Goal: Check status: Check status

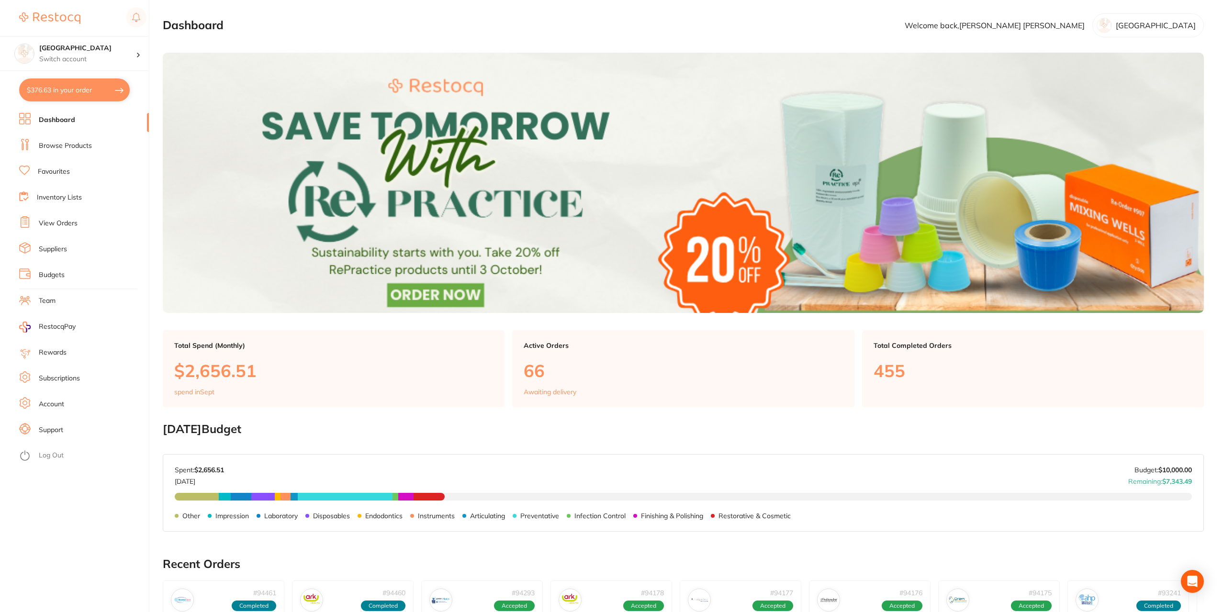
click at [50, 222] on link "View Orders" at bounding box center [58, 224] width 39 height 10
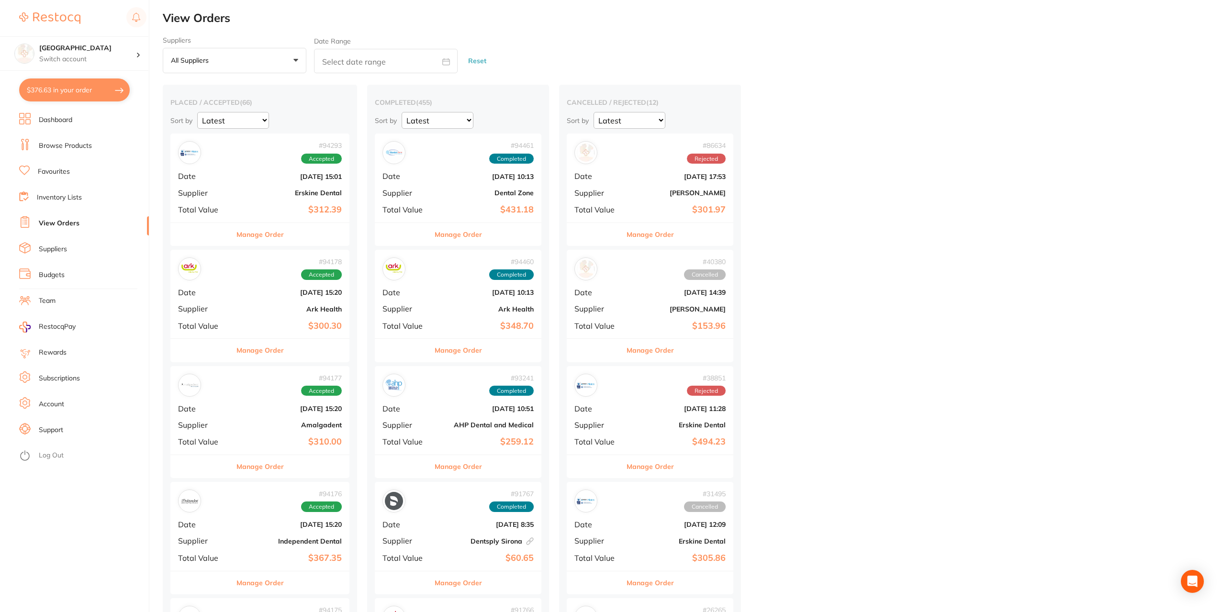
click at [234, 195] on div "# 94293 Accepted Date [DATE] 15:01 Supplier [PERSON_NAME] Dental Total Value $3…" at bounding box center [259, 178] width 179 height 89
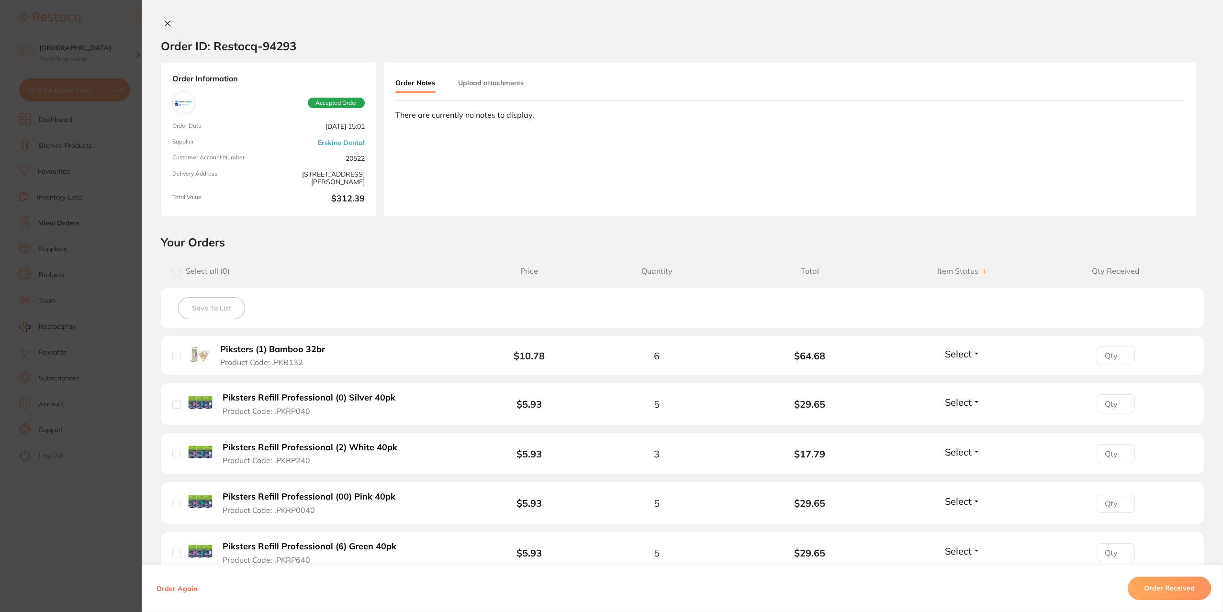
click at [166, 21] on icon at bounding box center [168, 24] width 8 height 8
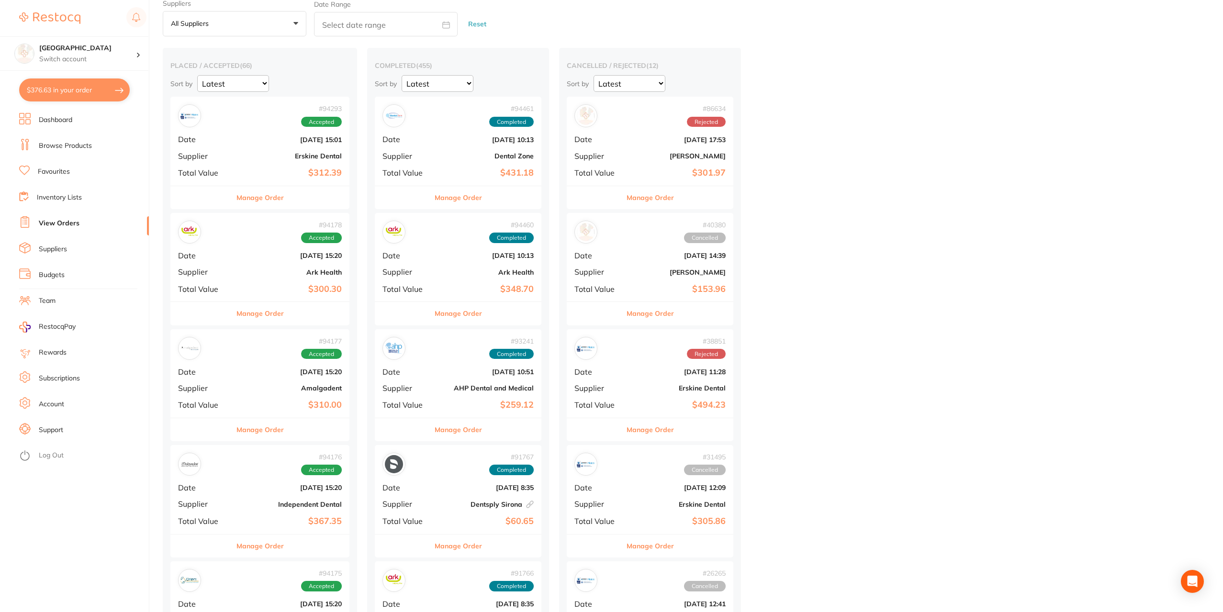
scroll to position [48, 0]
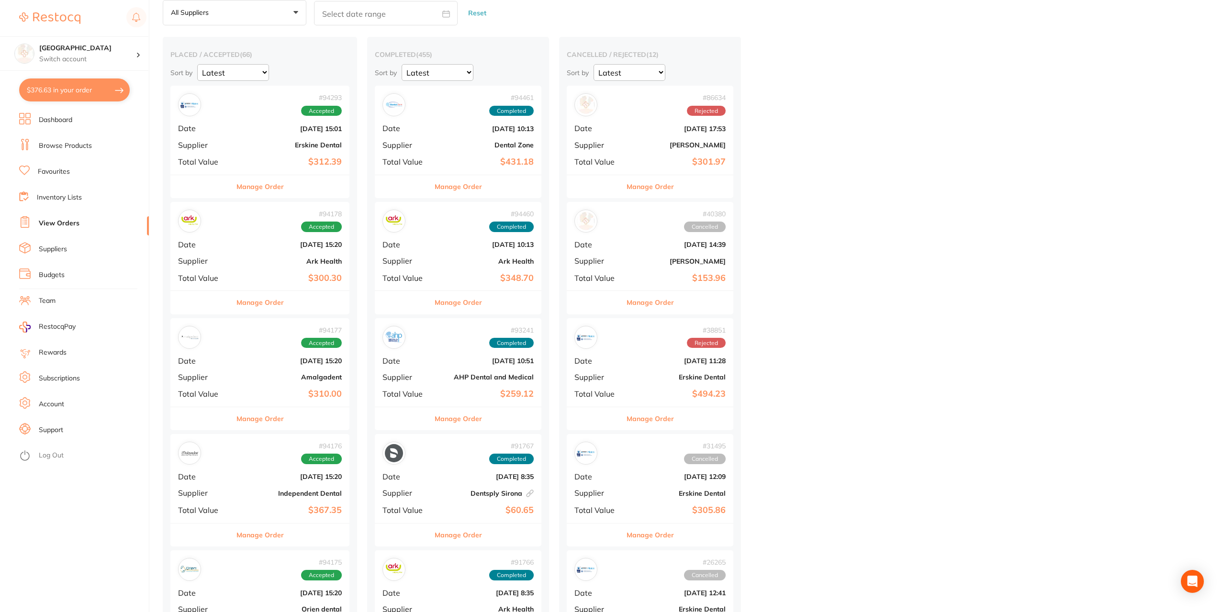
click at [260, 492] on b "Independent Dental" at bounding box center [290, 494] width 104 height 8
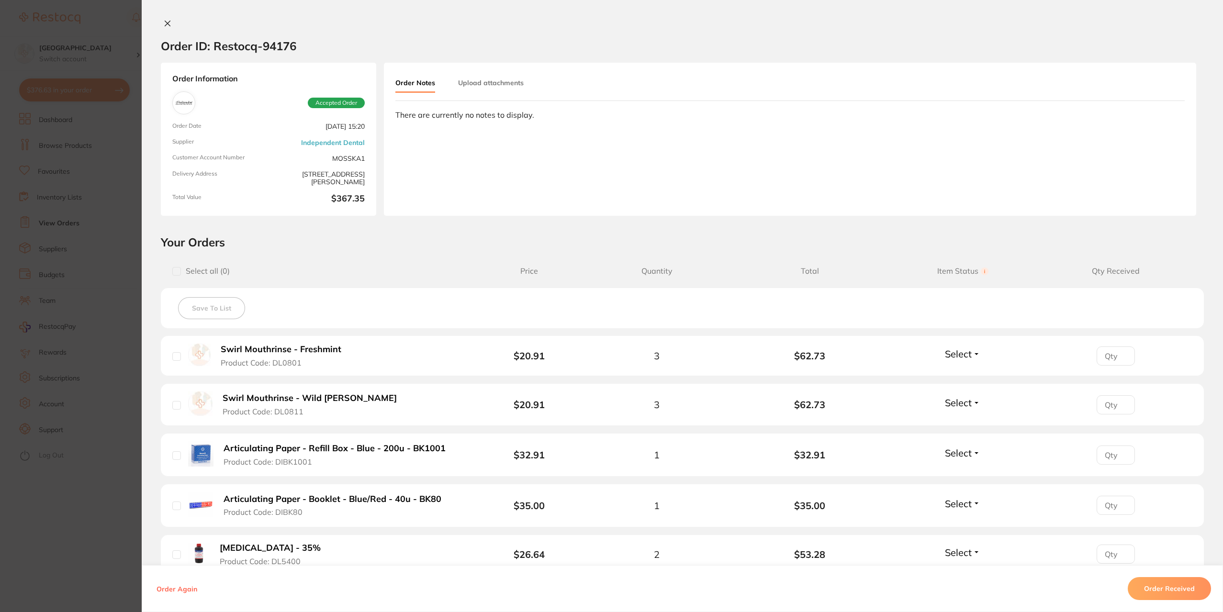
click at [167, 21] on icon at bounding box center [168, 24] width 8 height 8
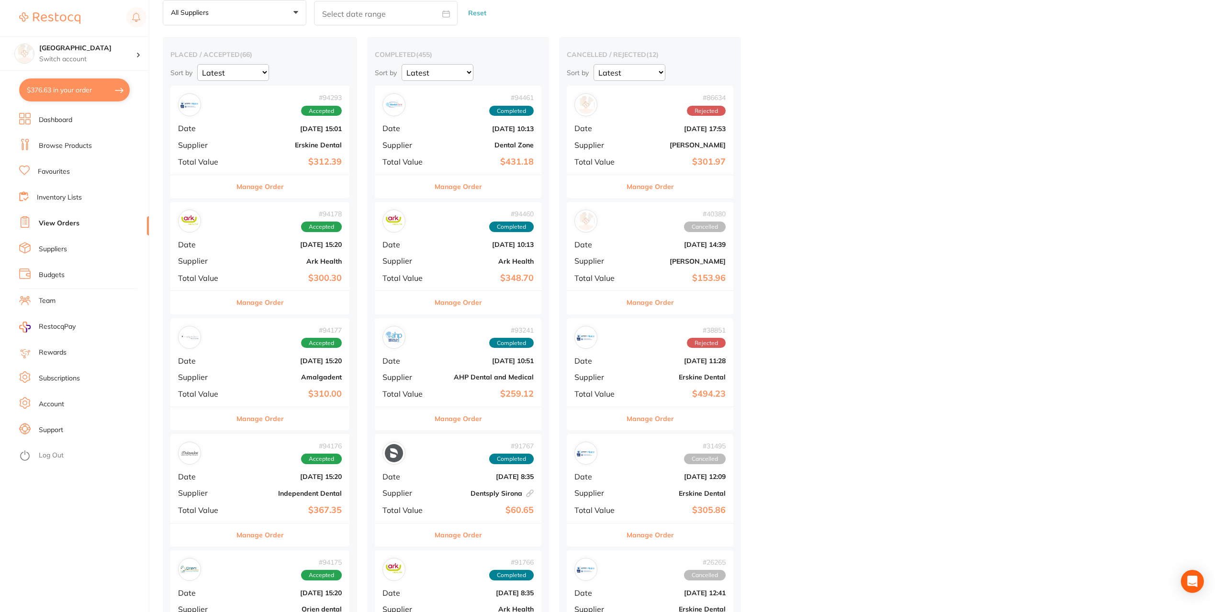
click at [230, 255] on div "# 94178 Accepted Date [DATE] 15:20 Supplier Ark Health Total Value $300.30" at bounding box center [259, 246] width 179 height 89
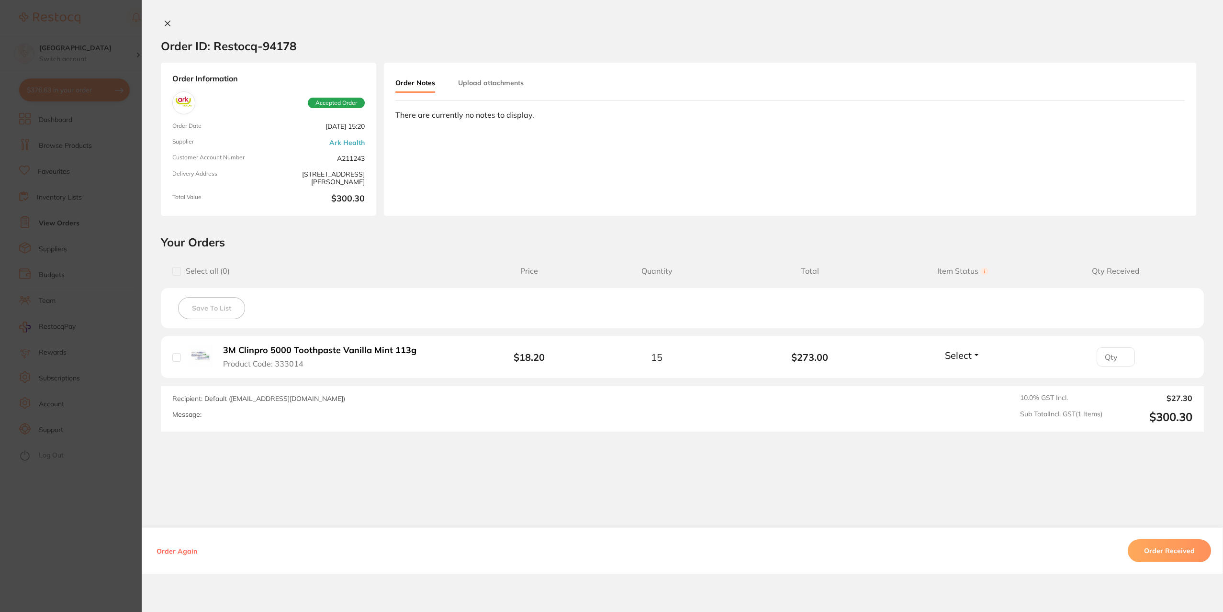
click at [165, 22] on icon at bounding box center [167, 23] width 5 height 5
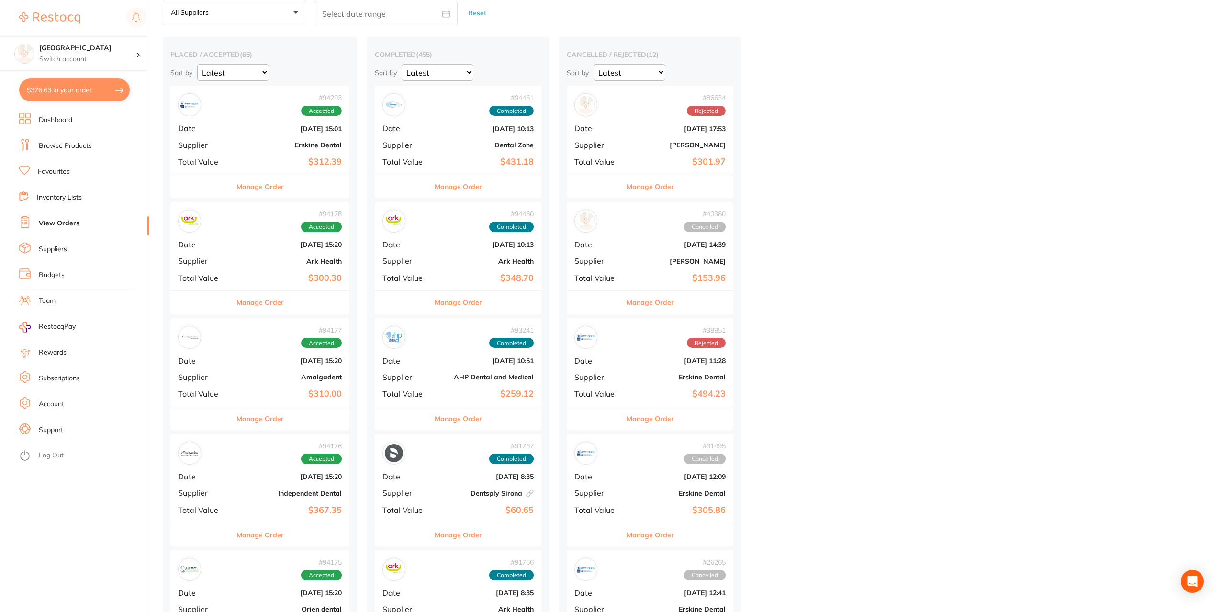
click at [258, 377] on b "Amalgadent" at bounding box center [290, 377] width 104 height 8
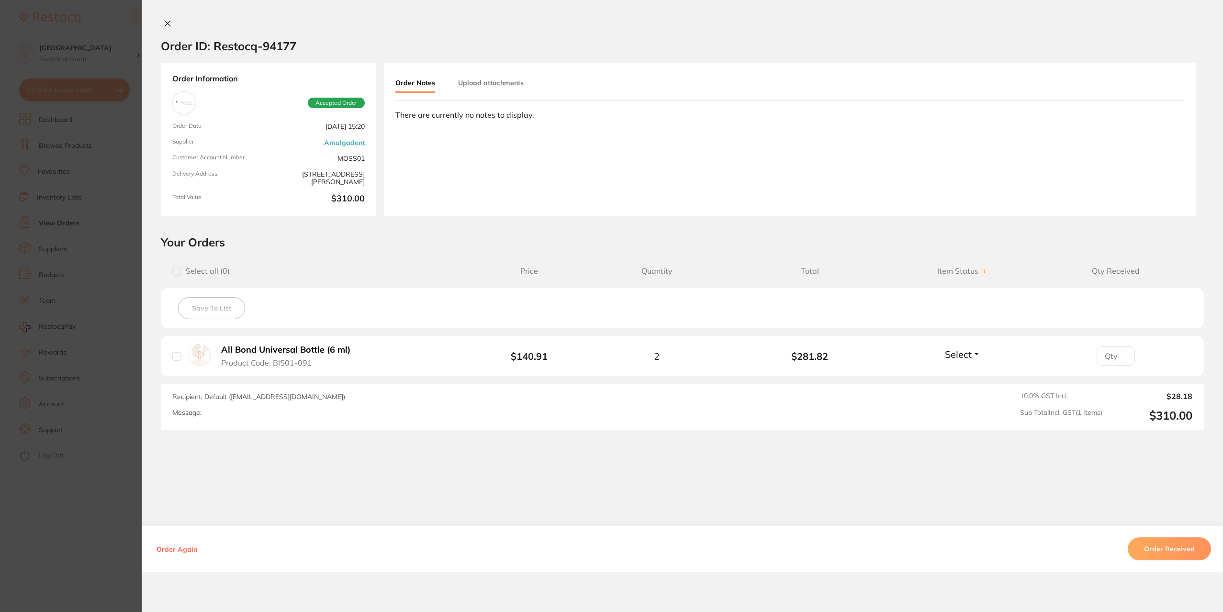
click at [164, 24] on icon at bounding box center [168, 24] width 8 height 8
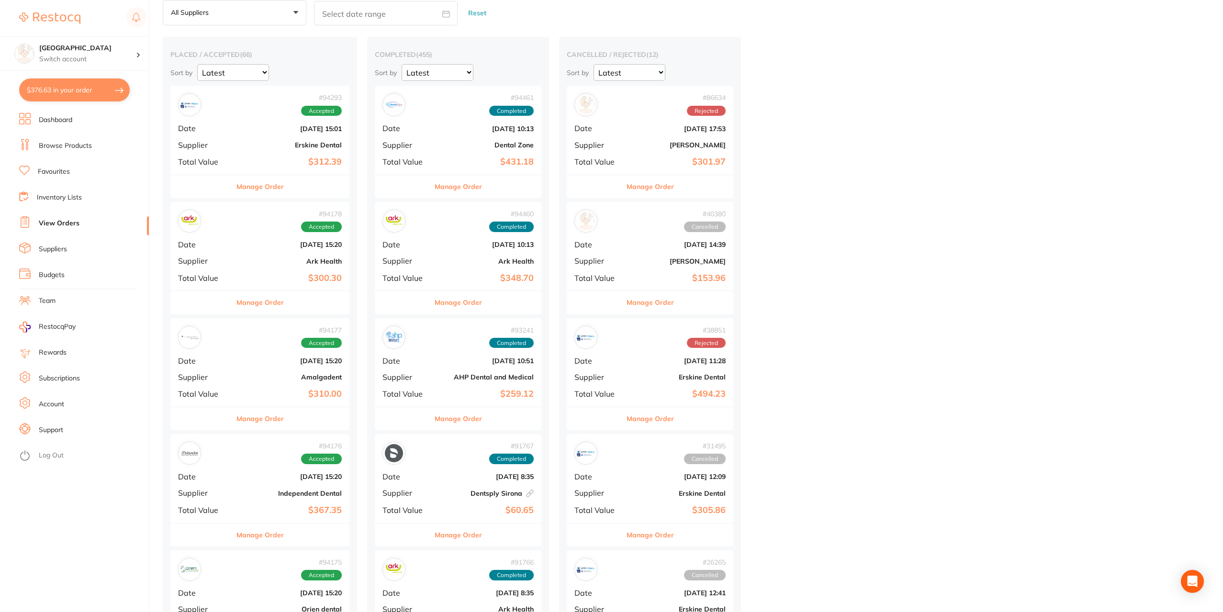
scroll to position [96, 0]
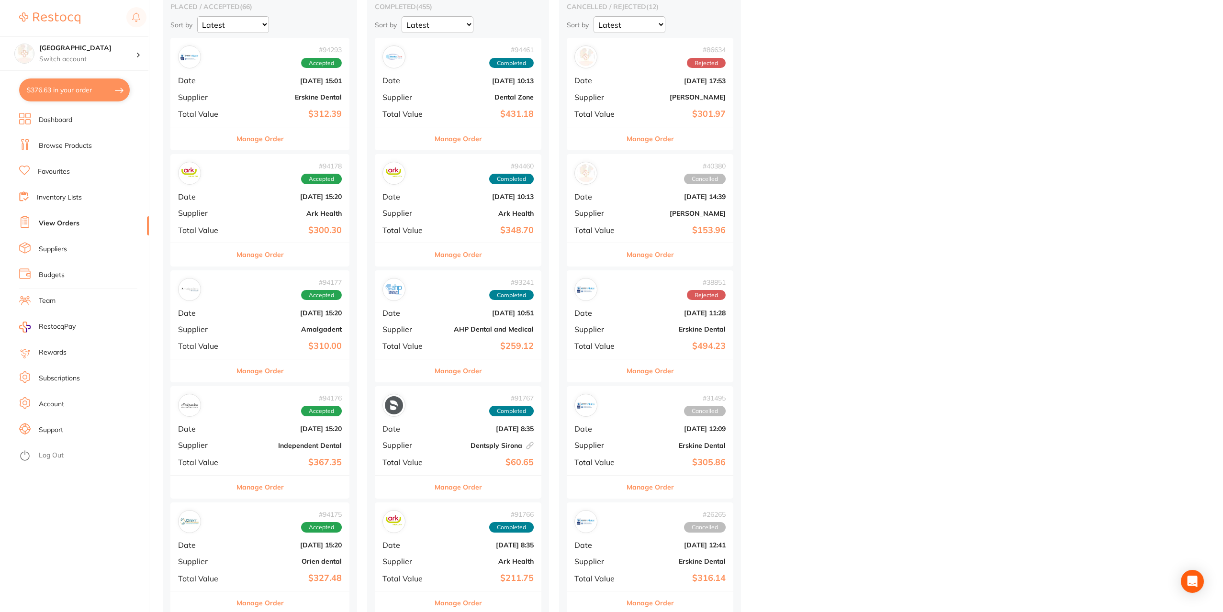
click at [256, 467] on b "$367.35" at bounding box center [290, 463] width 104 height 10
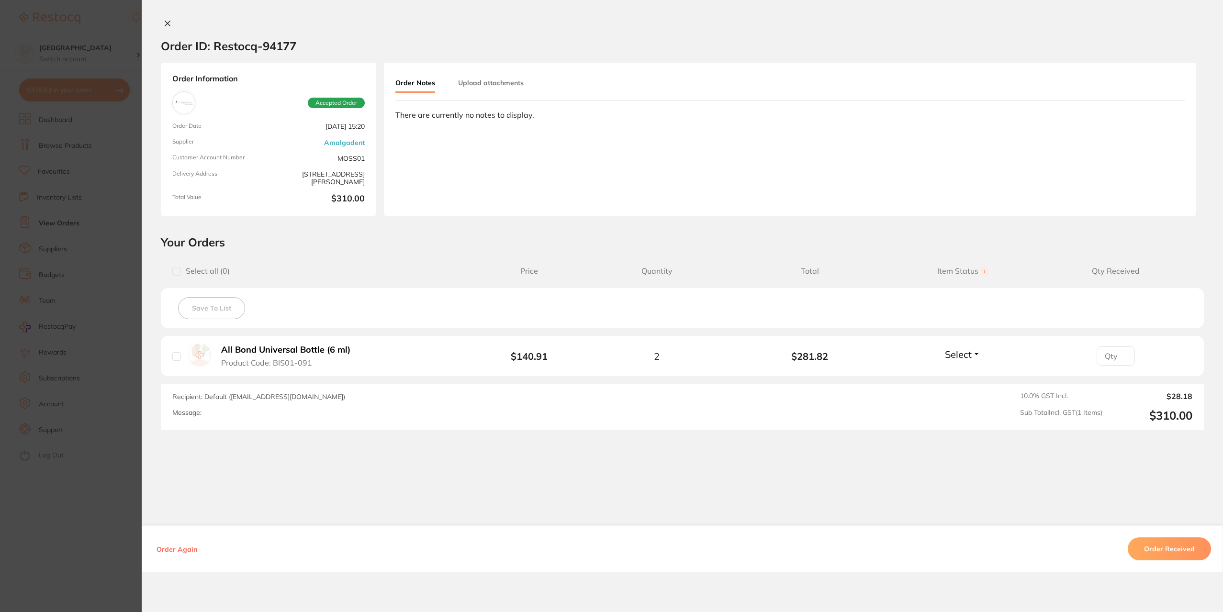
scroll to position [48, 0]
click at [171, 21] on button at bounding box center [167, 24] width 13 height 10
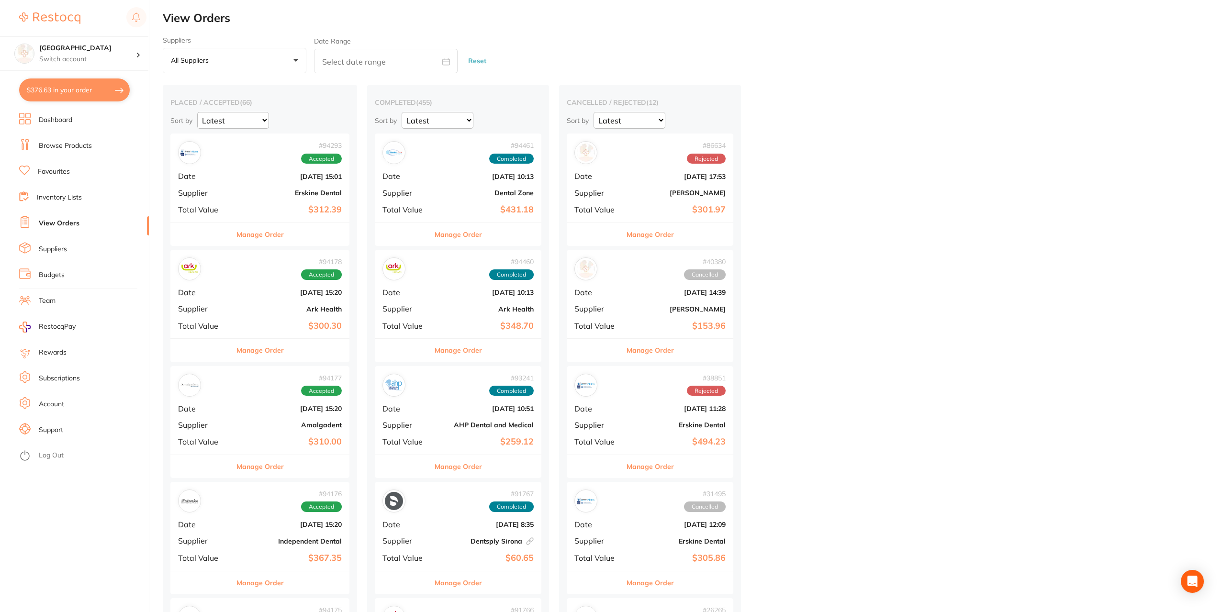
click at [465, 167] on div "# 94461 Completed Date [DATE] 10:13 Supplier Dental Zone Total Value $431.18" at bounding box center [458, 178] width 167 height 89
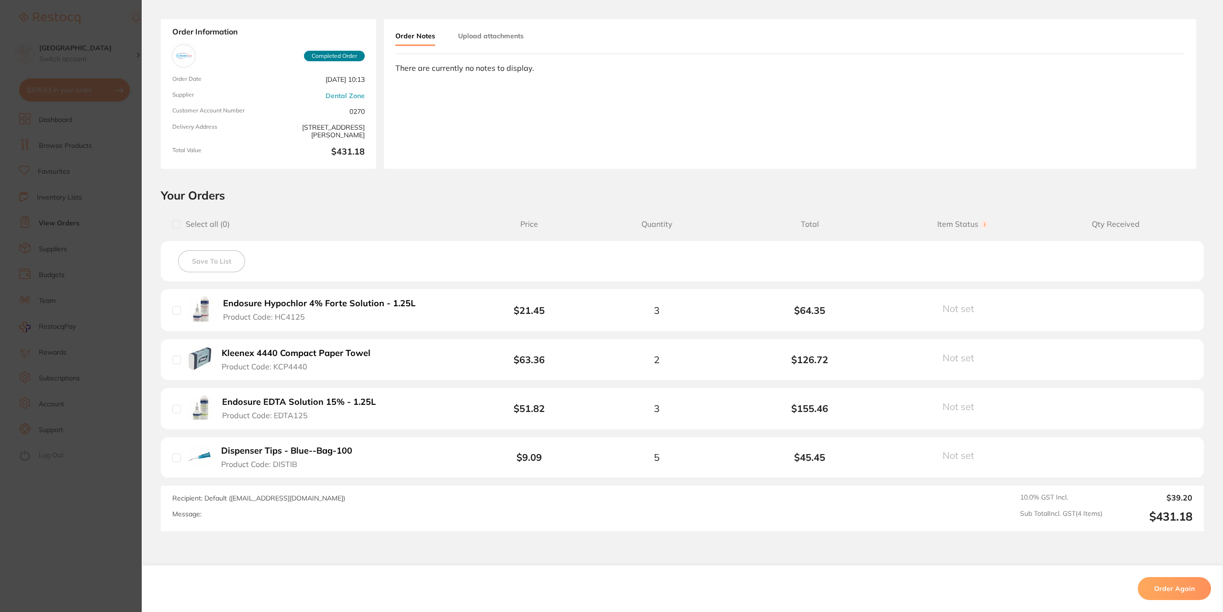
scroll to position [109, 0]
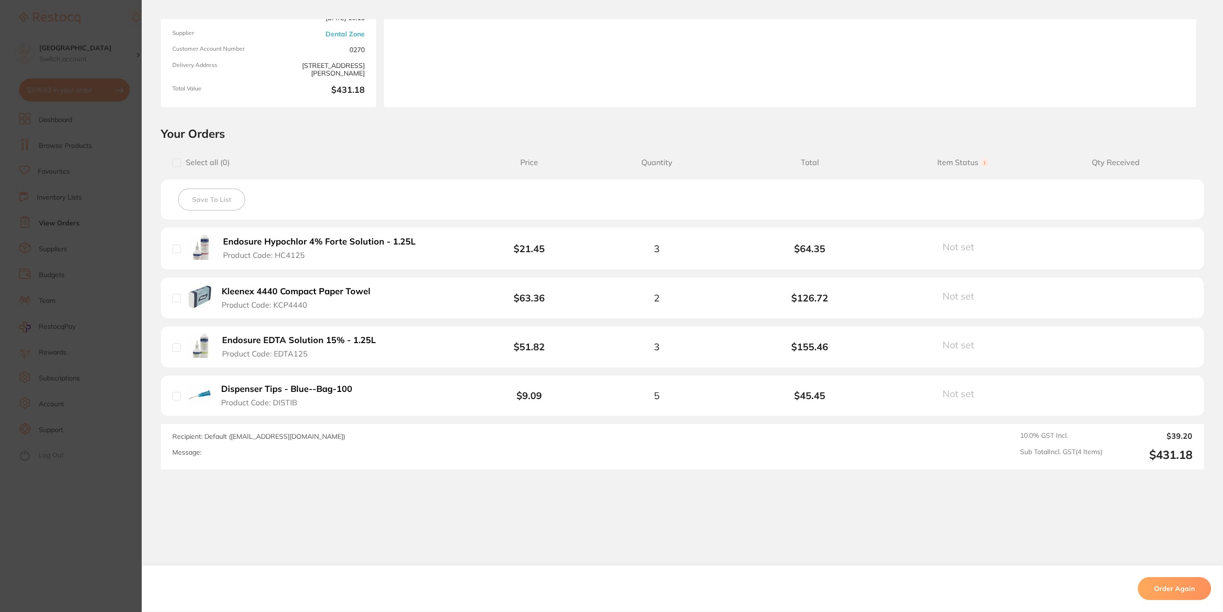
click at [951, 254] on div "Not set Received Back Order" at bounding box center [963, 249] width 46 height 16
click at [1134, 250] on li "Endosure Hypochlor 4% Forte Solution - 1.25L Product Code: HC4125 $21.45 3 $64.…" at bounding box center [682, 248] width 1043 height 43
click at [1141, 246] on li "Endosure Hypochlor 4% Forte Solution - 1.25L Product Code: HC4125 $21.45 3 $64.…" at bounding box center [682, 248] width 1043 height 43
drag, startPoint x: 1039, startPoint y: 257, endPoint x: 972, endPoint y: 259, distance: 67.5
click at [988, 259] on li "Endosure Hypochlor 4% Forte Solution - 1.25L Product Code: HC4125 $21.45 3 $64.…" at bounding box center [682, 248] width 1043 height 43
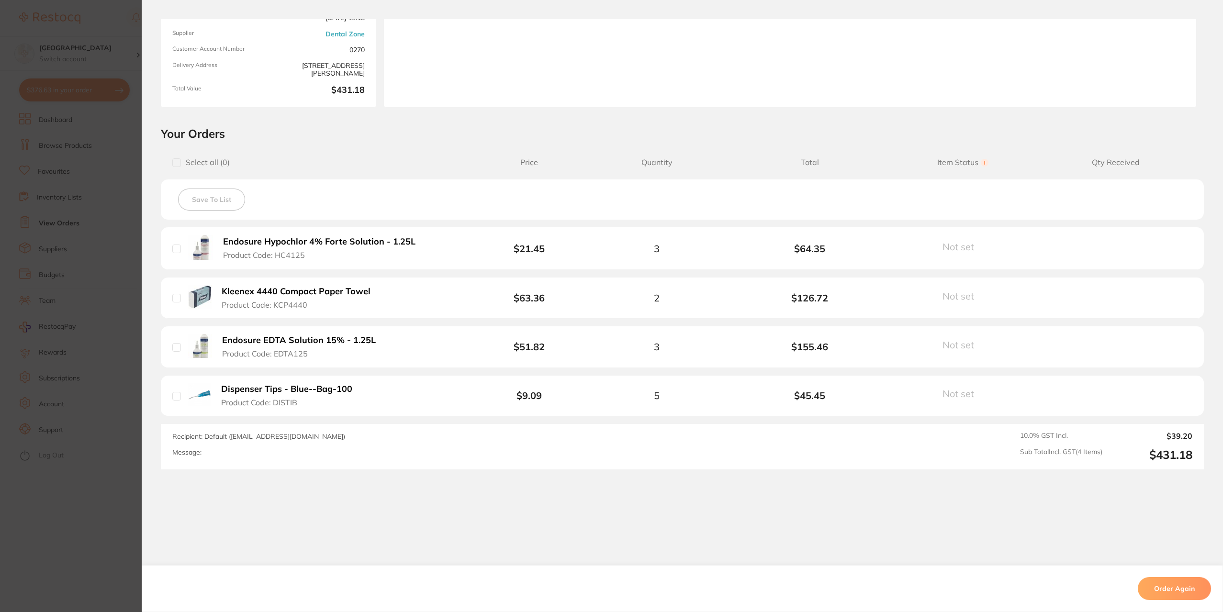
click at [973, 251] on li "Endosure Hypochlor 4% Forte Solution - 1.25L Product Code: HC4125 $21.45 3 $64.…" at bounding box center [682, 248] width 1043 height 43
drag, startPoint x: 1097, startPoint y: 219, endPoint x: 717, endPoint y: 233, distance: 380.3
click at [787, 236] on div "Select all ( 0 ) Price Quantity Total Item Status You can use this feature to t…" at bounding box center [682, 309] width 1043 height 319
click at [414, 135] on h2 "Your Orders" at bounding box center [682, 133] width 1043 height 14
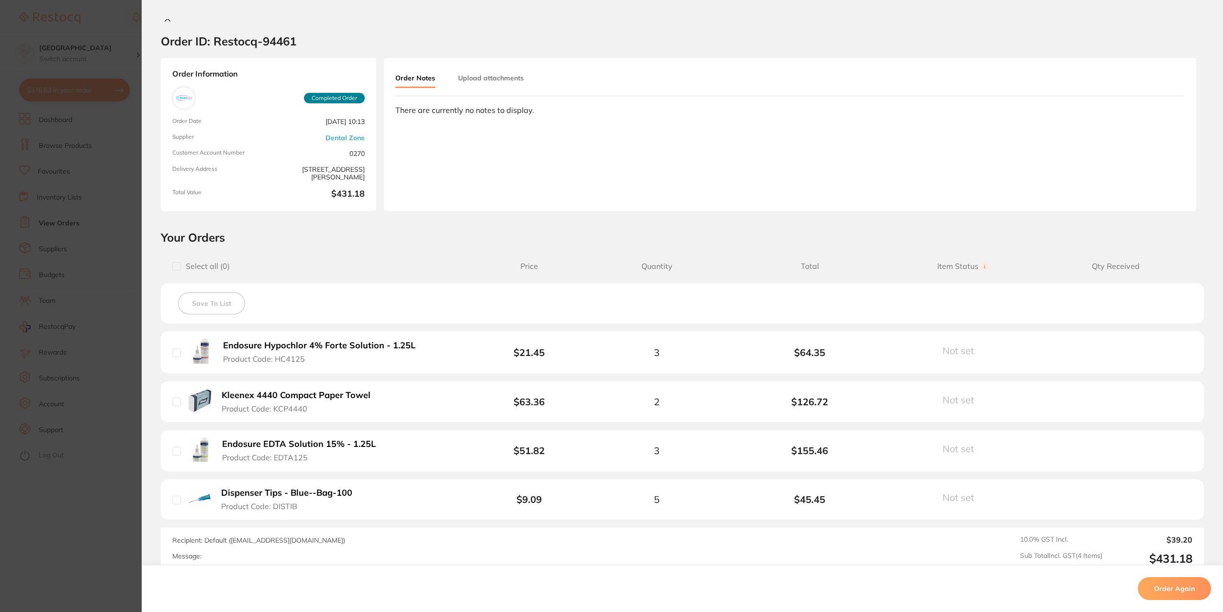
scroll to position [0, 0]
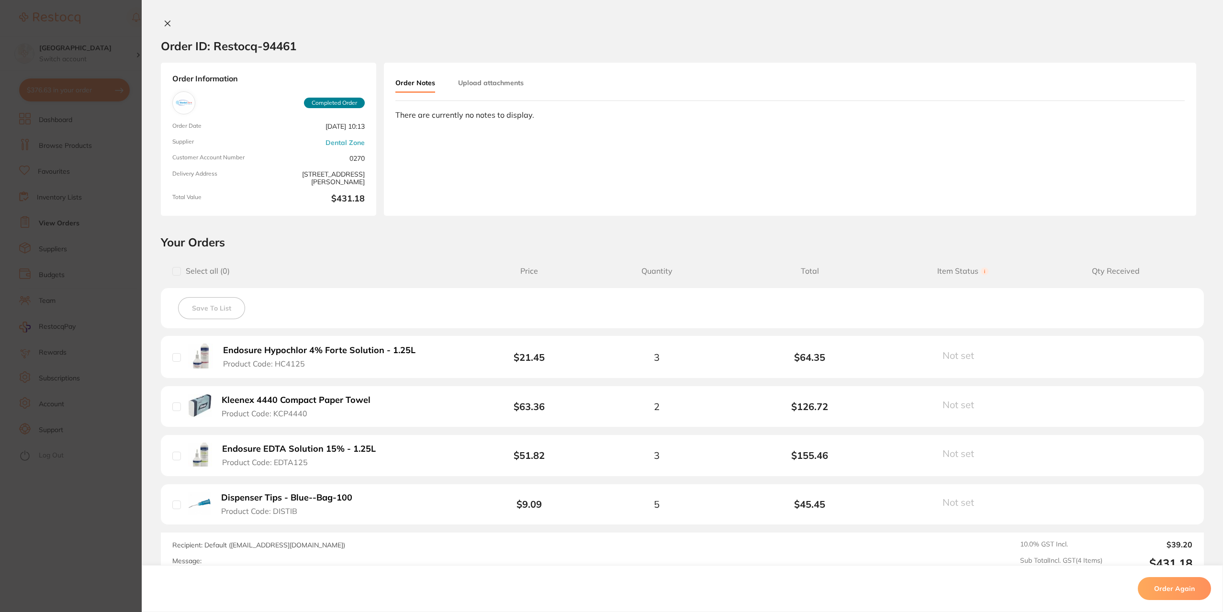
click at [1123, 354] on li "Endosure Hypochlor 4% Forte Solution - 1.25L Product Code: HC4125 $21.45 3 $64.…" at bounding box center [682, 357] width 1043 height 43
click at [1126, 273] on span "Qty Received" at bounding box center [1115, 271] width 153 height 9
drag, startPoint x: 1134, startPoint y: 354, endPoint x: 876, endPoint y: 379, distance: 259.3
click at [1122, 353] on li "Endosure Hypochlor 4% Forte Solution - 1.25L Product Code: HC4125 $21.45 3 $64.…" at bounding box center [682, 357] width 1043 height 43
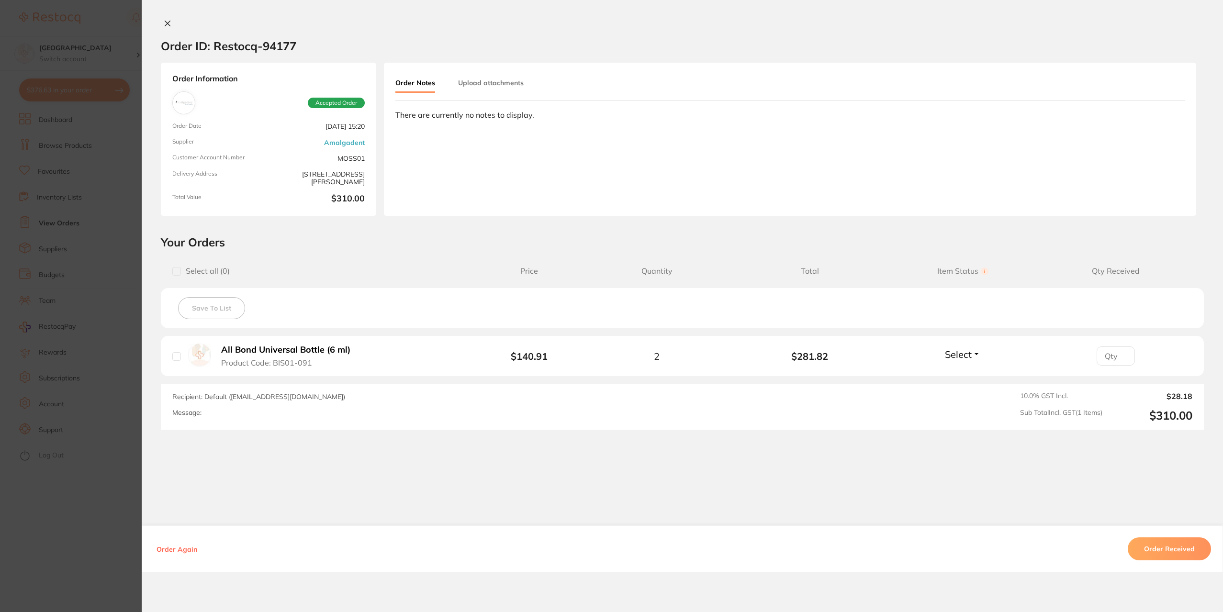
scroll to position [48, 0]
click at [166, 24] on icon at bounding box center [167, 23] width 5 height 5
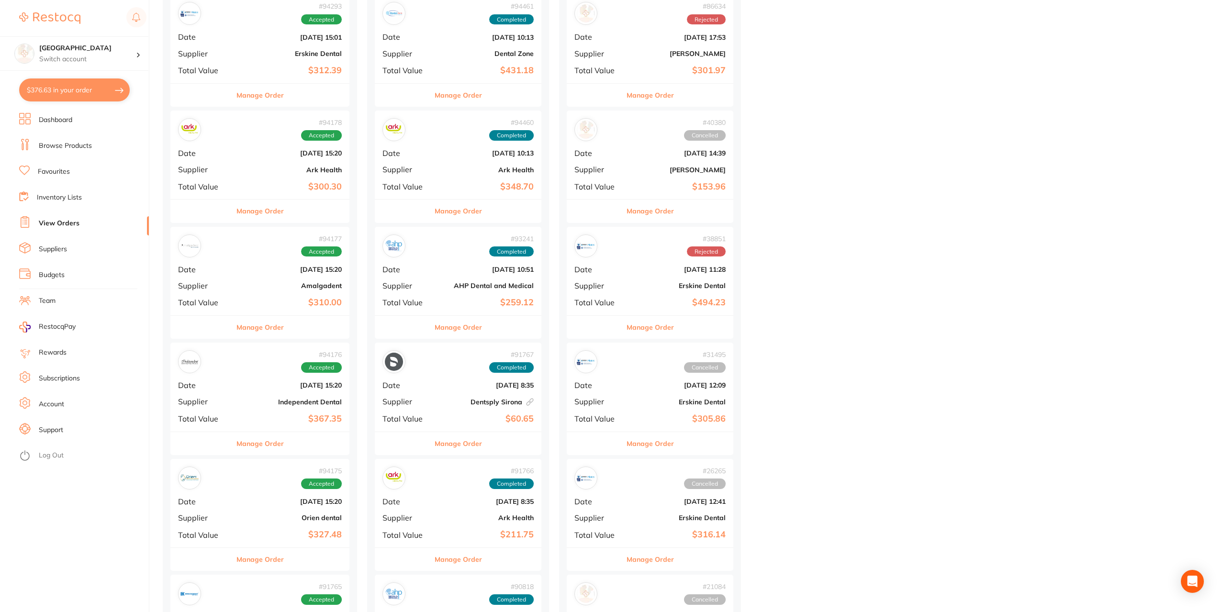
scroll to position [144, 0]
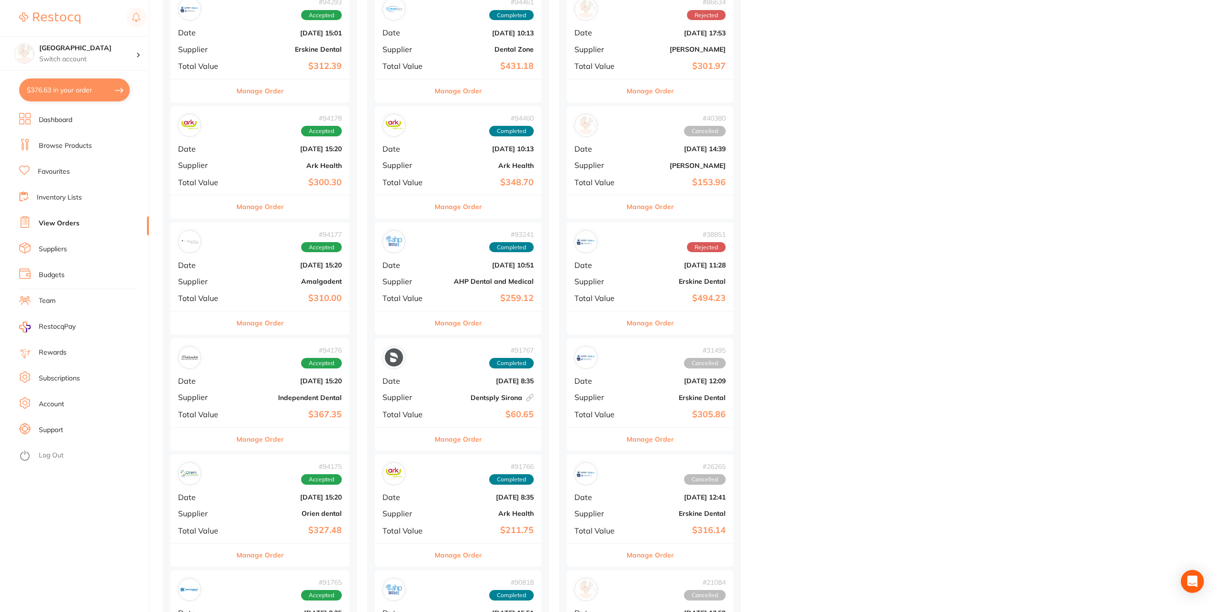
click at [457, 92] on button "Manage Order" at bounding box center [458, 90] width 47 height 23
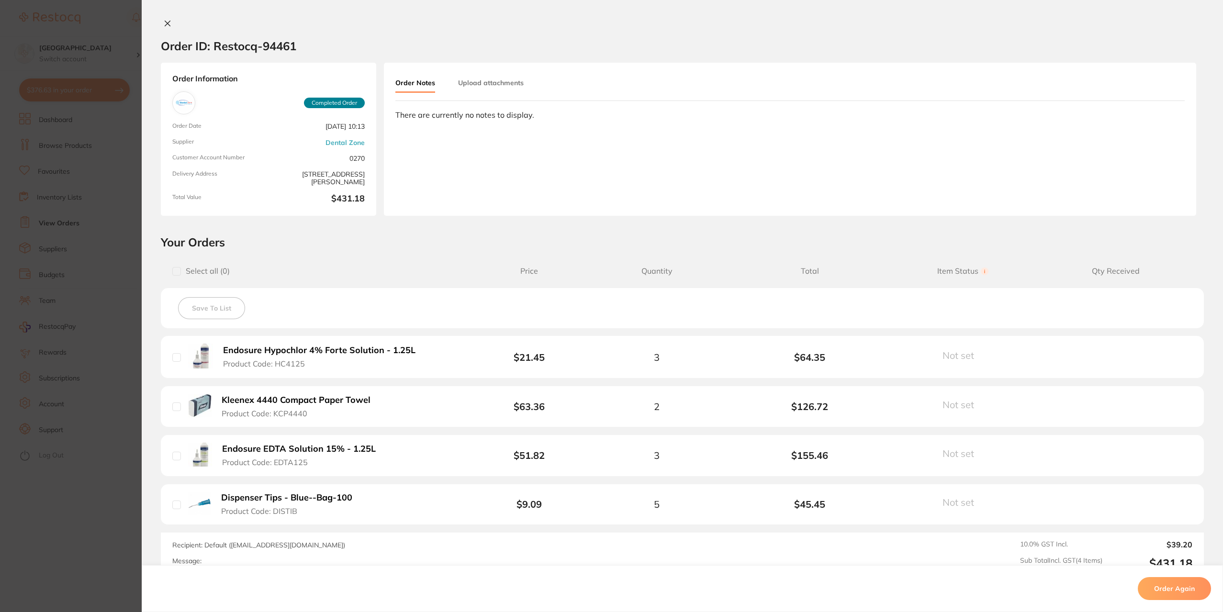
click at [165, 22] on icon at bounding box center [168, 24] width 8 height 8
